Goal: Navigation & Orientation: Find specific page/section

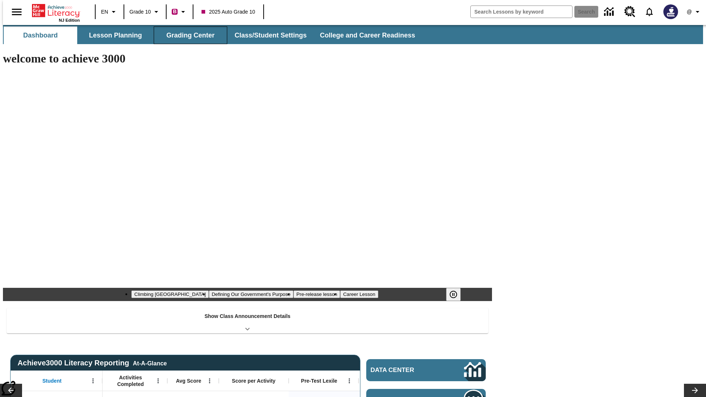
click at [187, 35] on button "Grading Center" at bounding box center [191, 35] width 74 height 18
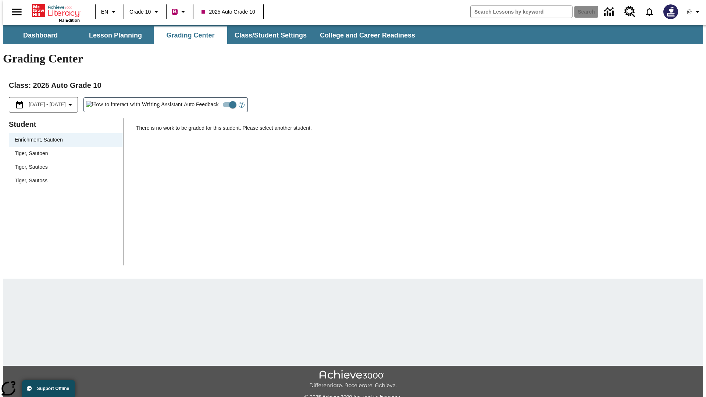
click at [63, 150] on span "Tiger, Sautoen" at bounding box center [66, 154] width 102 height 8
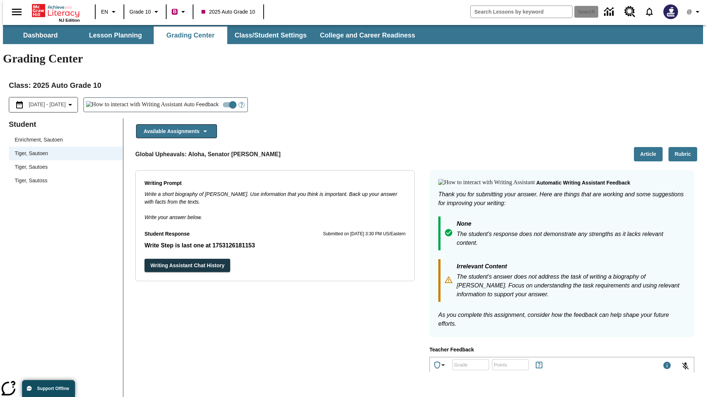
scroll to position [127, 0]
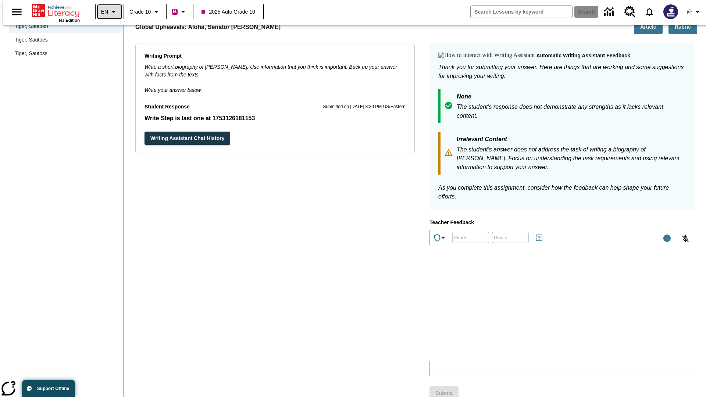
click at [109, 12] on icon "Language: EN, Select a language" at bounding box center [113, 11] width 9 height 9
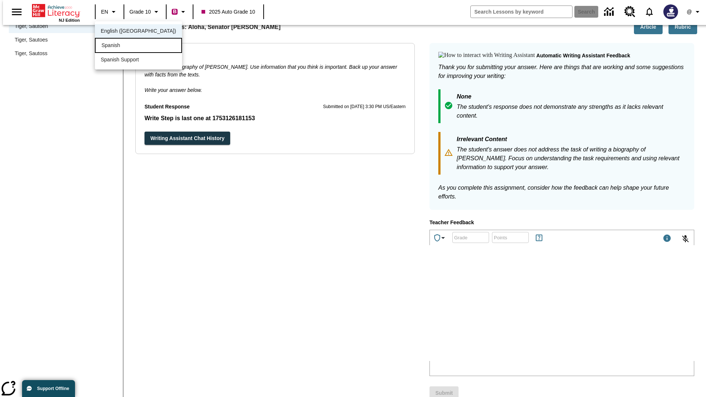
click at [122, 46] on div "Spanish" at bounding box center [138, 45] width 87 height 15
